Goal: Transaction & Acquisition: Purchase product/service

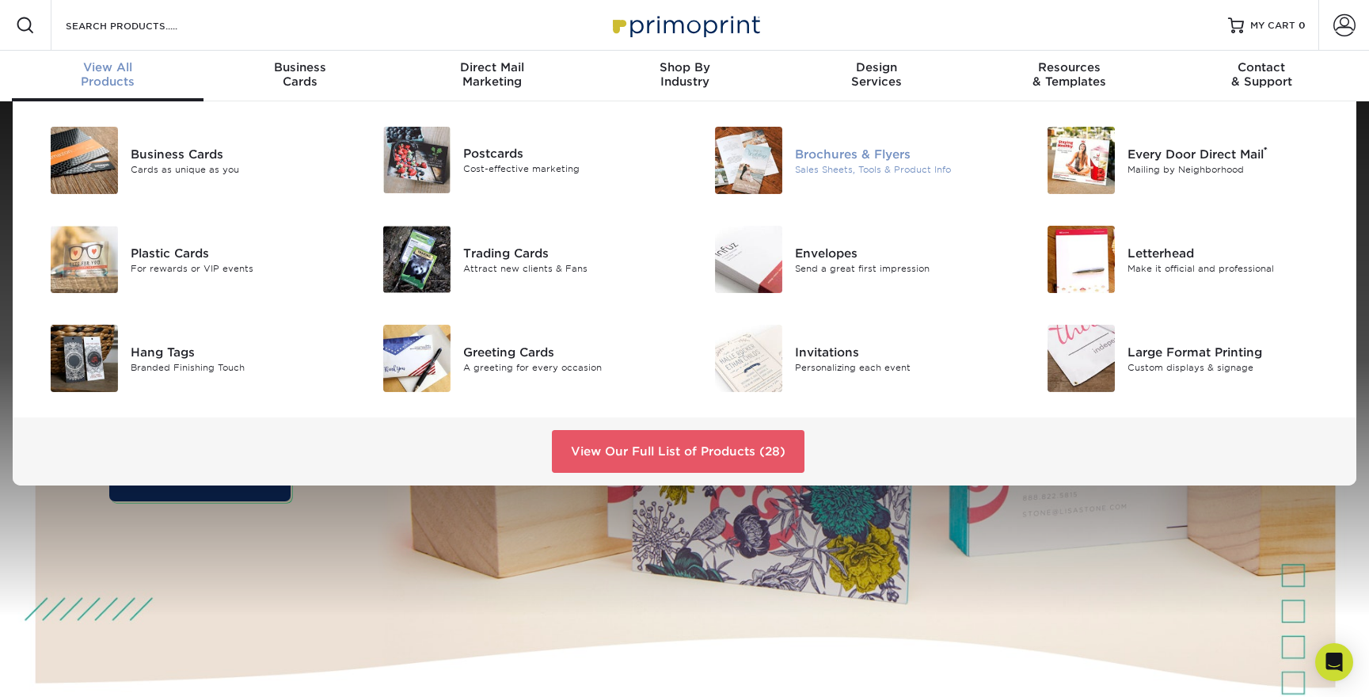
click at [834, 153] on div "Brochures & Flyers" at bounding box center [900, 153] width 210 height 17
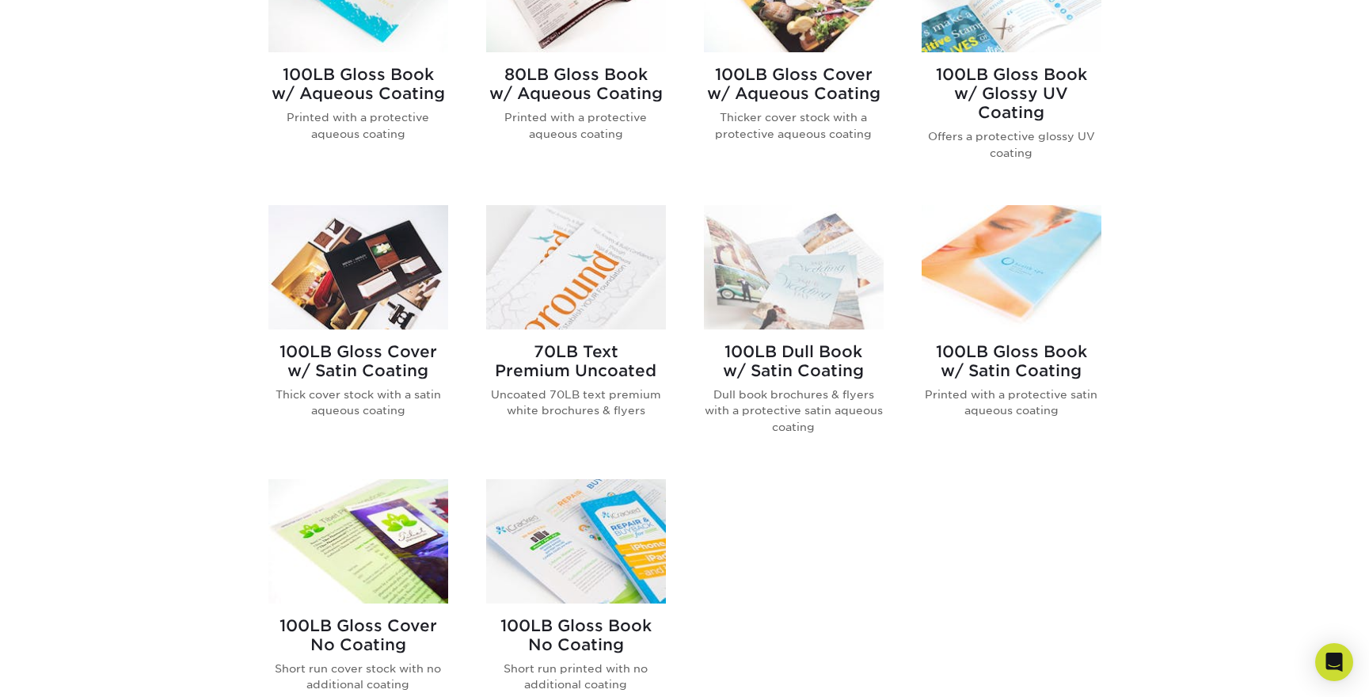
scroll to position [774, 0]
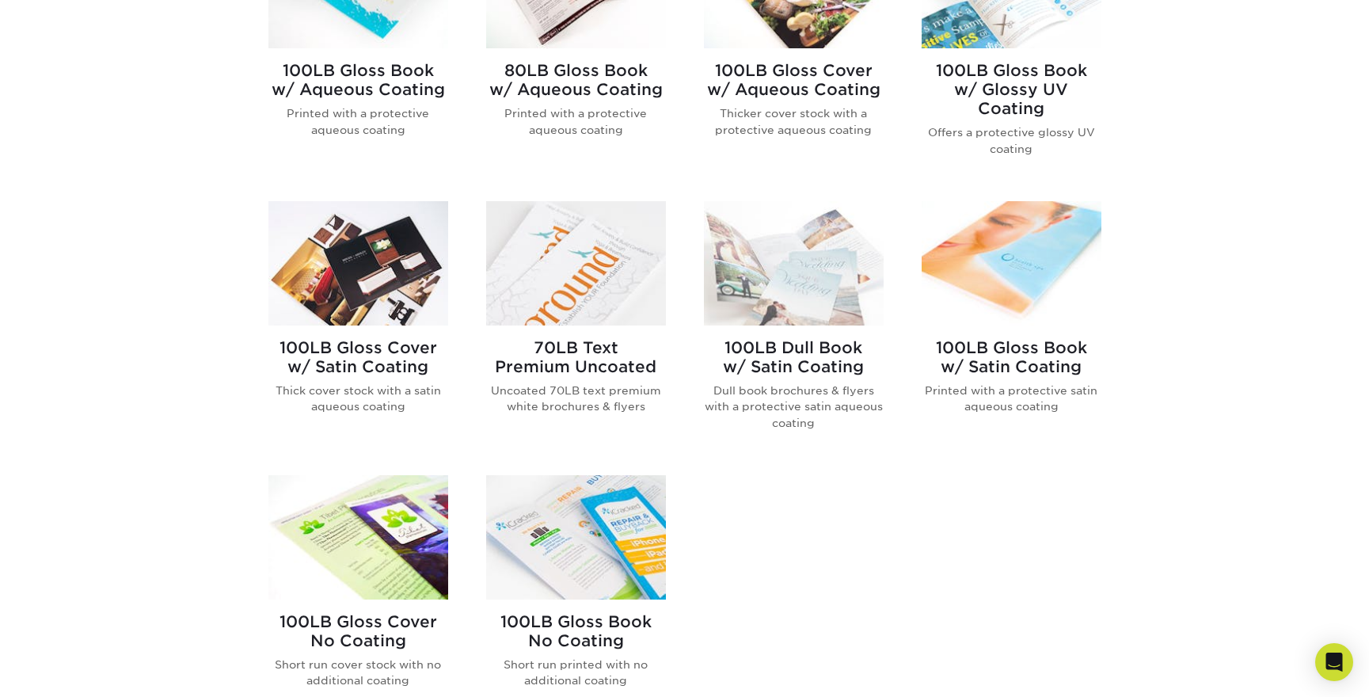
click at [1004, 291] on img at bounding box center [1012, 263] width 180 height 124
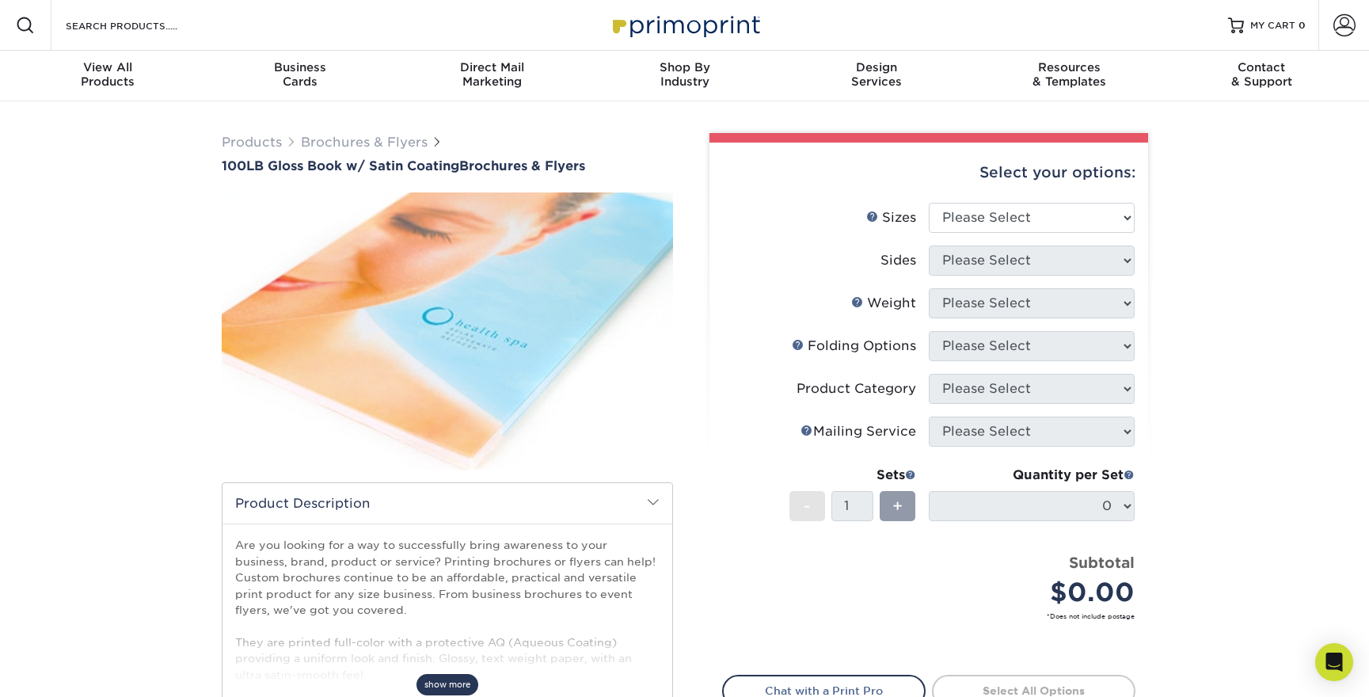
click at [459, 682] on span "show more" at bounding box center [447, 684] width 62 height 21
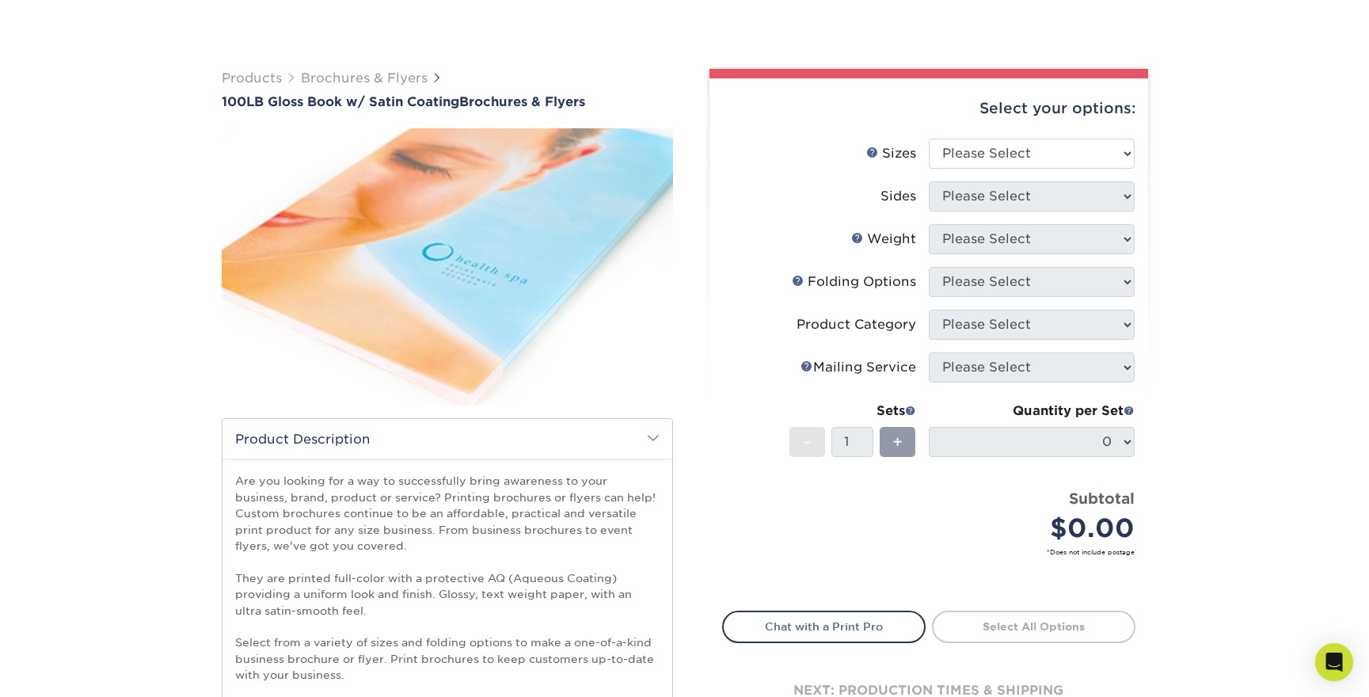
scroll to position [139, 0]
